Goal: Transaction & Acquisition: Purchase product/service

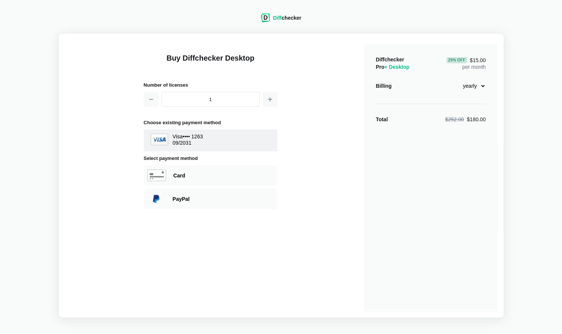
click at [483, 85] on select "monthly yearly" at bounding box center [470, 86] width 32 height 13
select select "desktop-monthly-21"
click at [454, 80] on select "monthly yearly" at bounding box center [470, 86] width 32 height 13
click at [412, 183] on div "Diffchecker Pro + Desktop $21.00 per month Billing monthly yearly Total $21.00" at bounding box center [431, 178] width 134 height 268
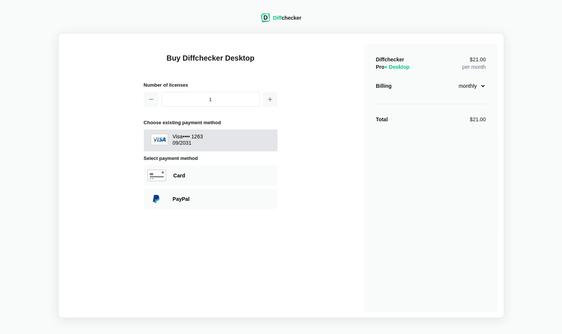
click at [193, 146] on div "Visa •••• 1263 09 / 2031" at bounding box center [188, 140] width 30 height 14
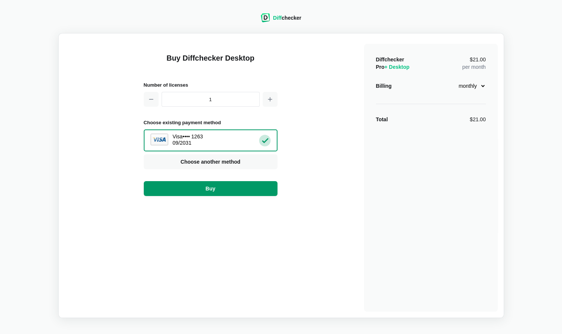
click at [211, 191] on span "Buy" at bounding box center [210, 188] width 13 height 7
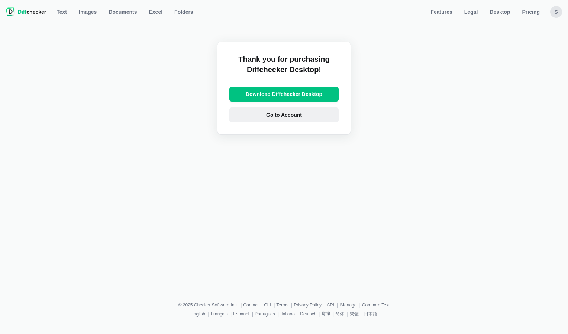
click at [289, 115] on span "Go to Account" at bounding box center [284, 114] width 39 height 7
